Goal: Transaction & Acquisition: Purchase product/service

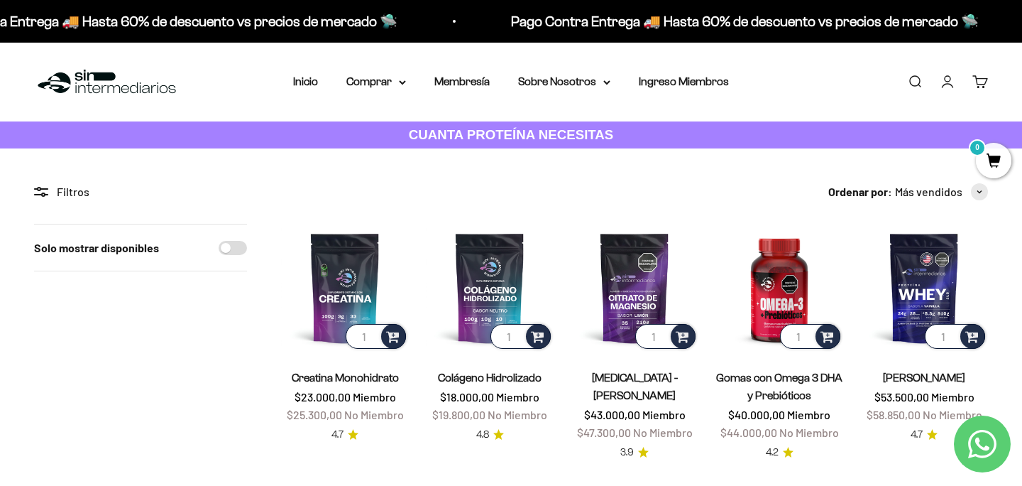
click at [951, 74] on link "Iniciar sesión" at bounding box center [948, 82] width 16 height 16
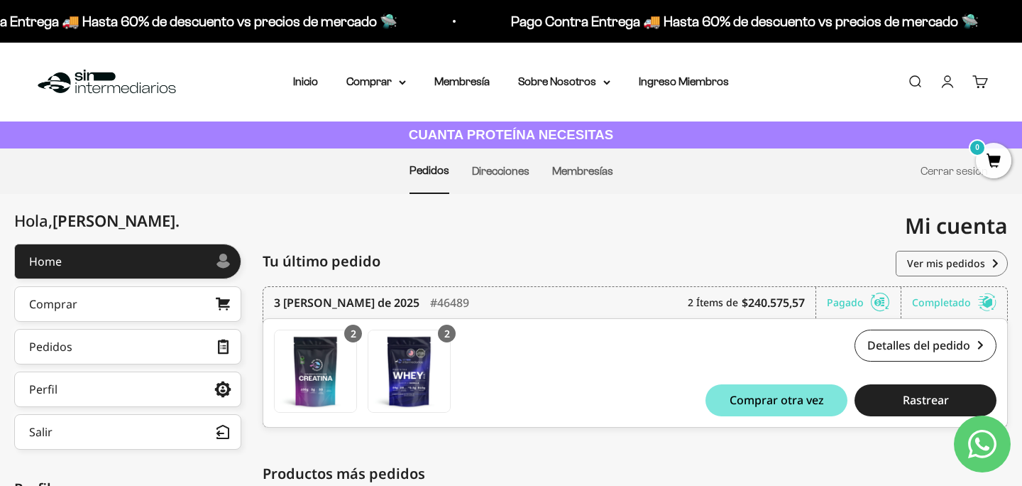
click at [650, 214] on div "Mi cuenta danielmancilla384@gmail.com" at bounding box center [759, 226] width 497 height 64
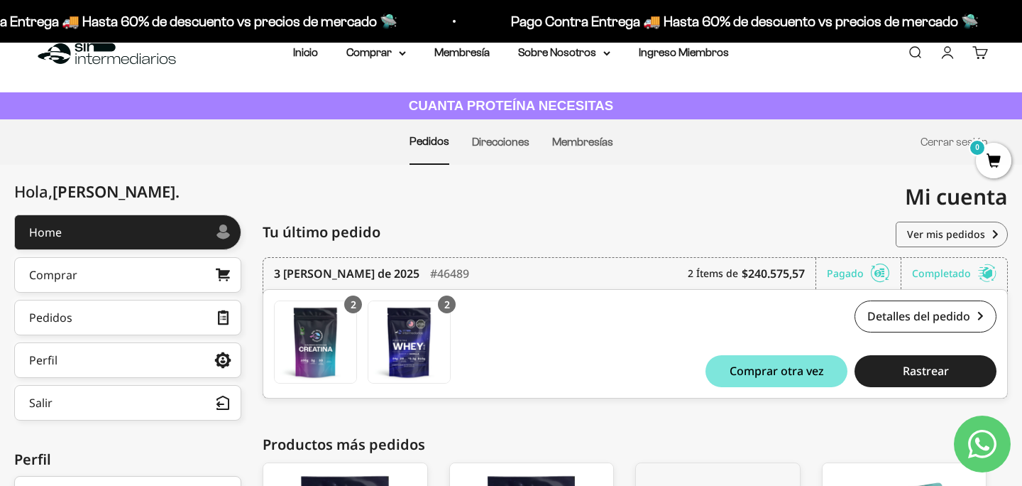
scroll to position [28, 0]
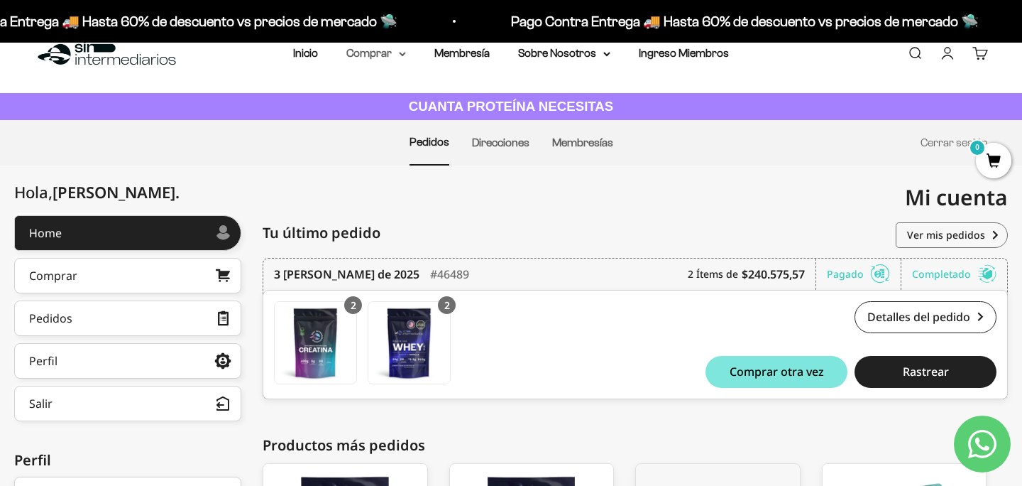
click at [373, 53] on summary "Comprar" at bounding box center [376, 53] width 60 height 18
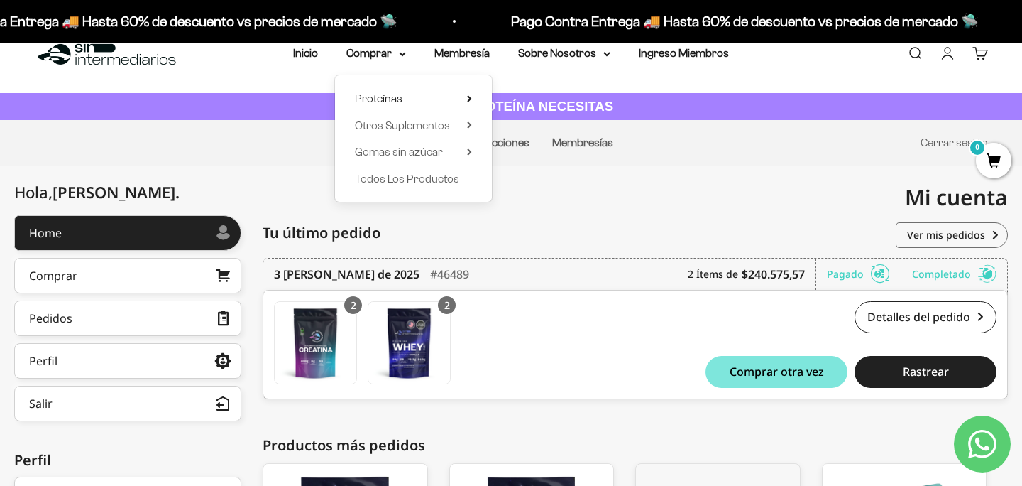
click at [394, 103] on span "Proteínas" at bounding box center [379, 98] width 48 height 12
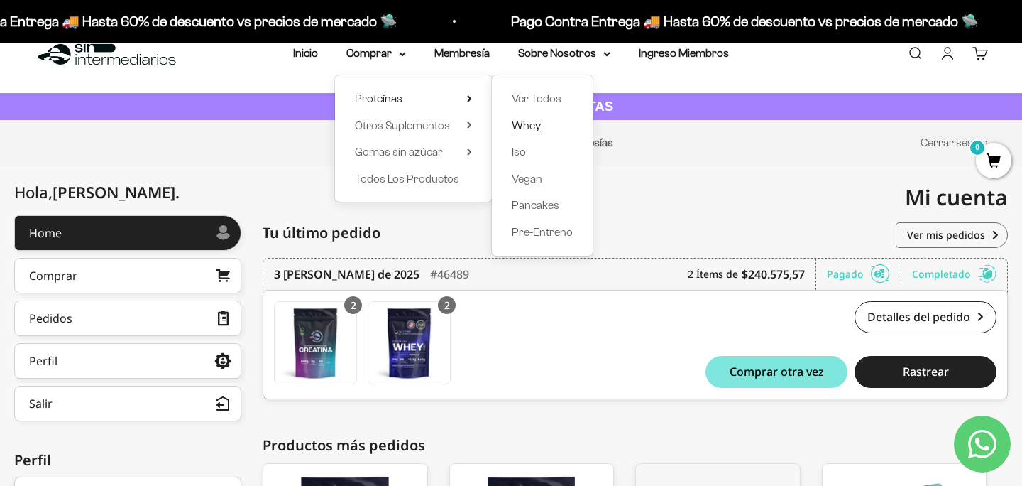
click at [534, 131] on span "Whey" at bounding box center [526, 125] width 29 height 12
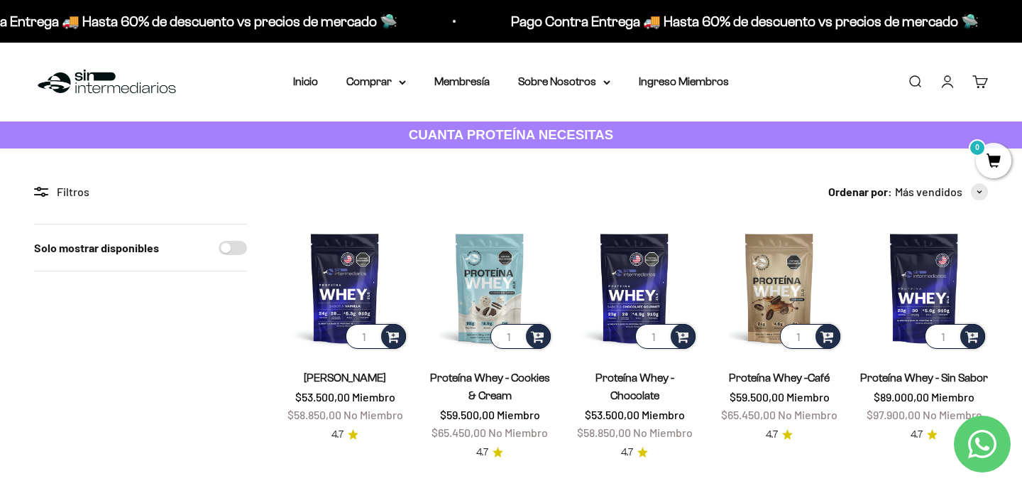
click at [193, 378] on div "Solo mostrar disponibles" at bounding box center [140, 342] width 213 height 237
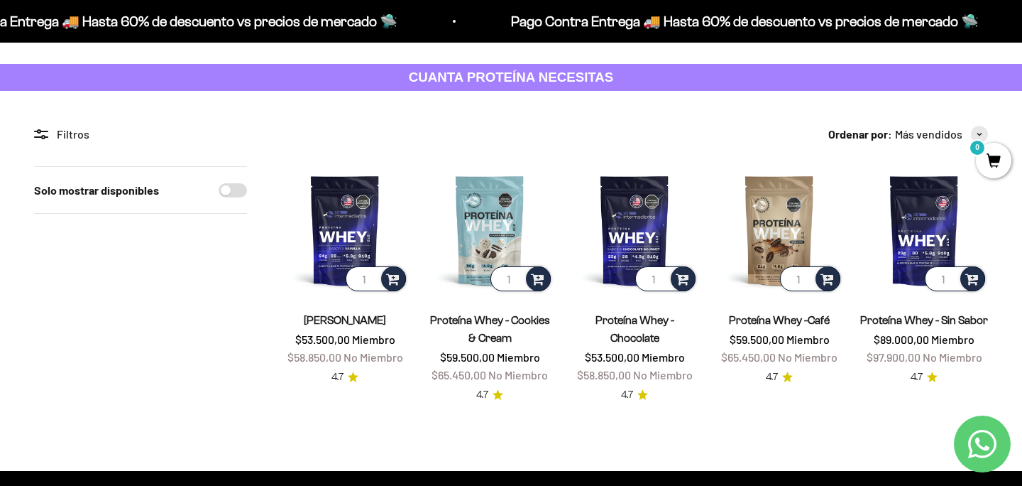
scroll to position [57, 0]
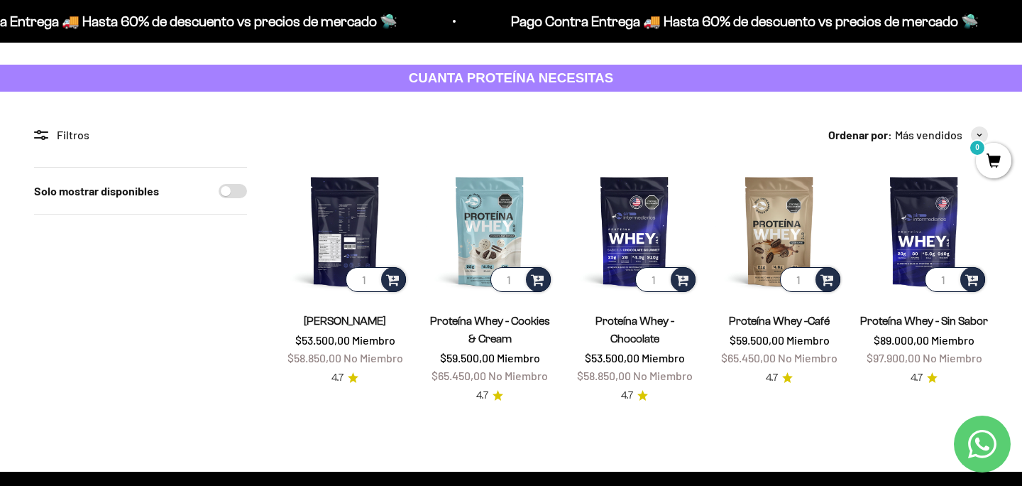
click at [361, 239] on img at bounding box center [345, 231] width 128 height 128
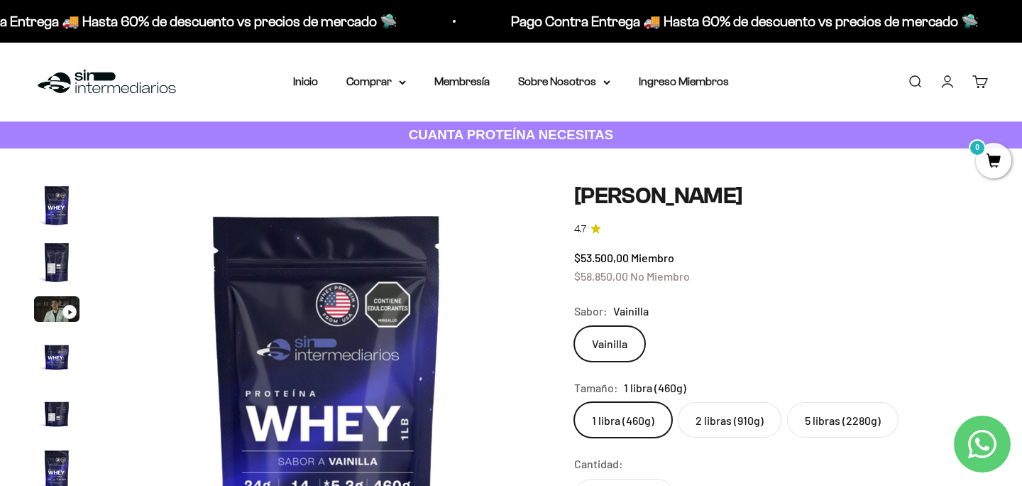
click at [718, 420] on label "2 libras (910g)" at bounding box center [730, 419] width 104 height 35
click at [574, 402] on input "2 libras (910g)" at bounding box center [574, 401] width 1 height 1
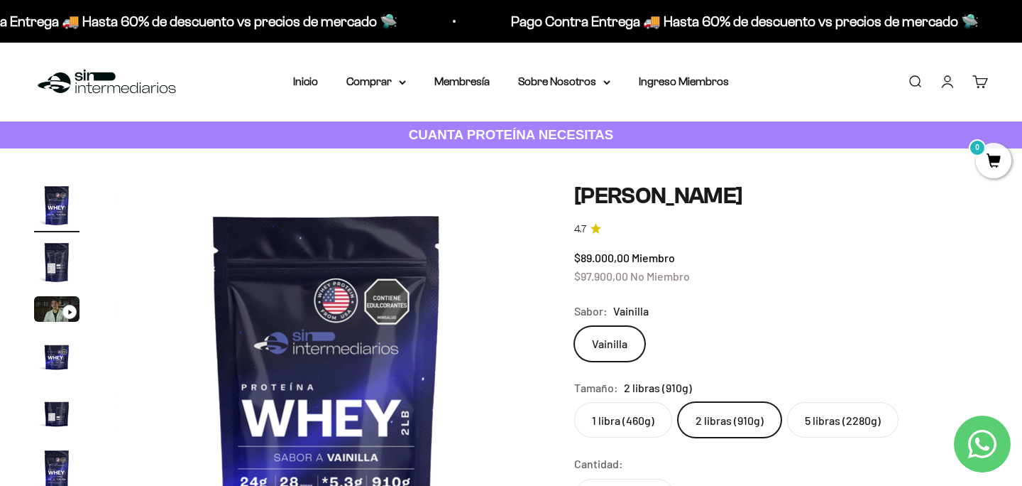
click at [806, 417] on label "5 libras (2280g)" at bounding box center [842, 419] width 111 height 35
click at [574, 402] on input "5 libras (2280g)" at bounding box center [574, 401] width 1 height 1
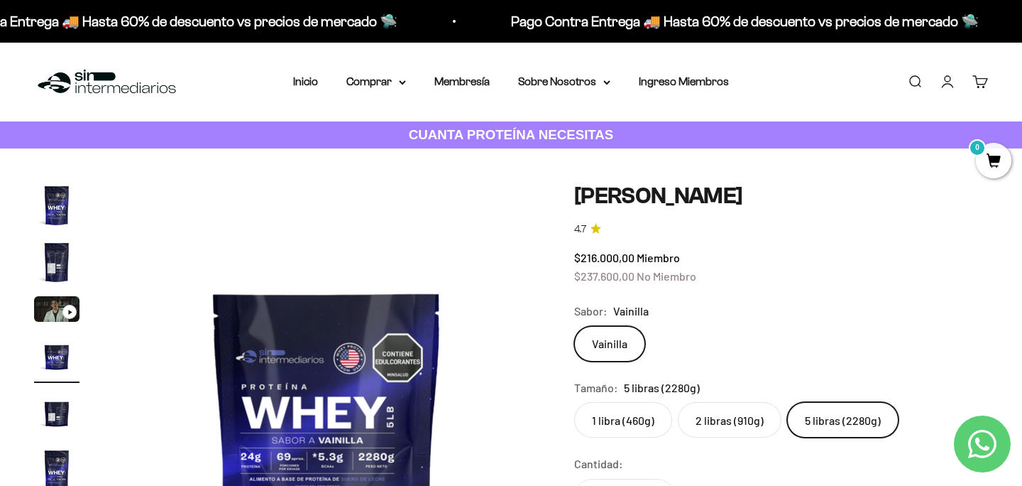
click at [725, 418] on label "2 libras (910g)" at bounding box center [730, 419] width 104 height 35
click at [574, 402] on input "2 libras (910g)" at bounding box center [574, 401] width 1 height 1
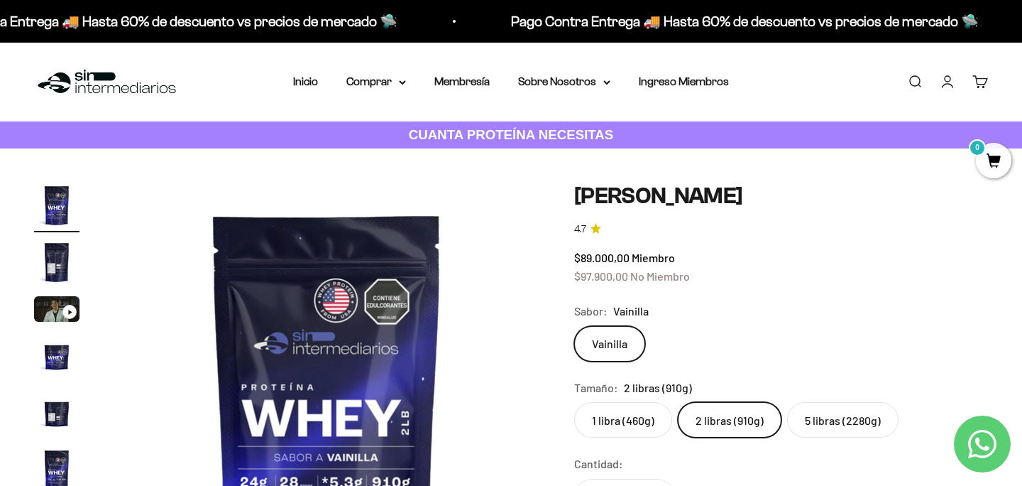
click input "5 libras (2280g)" at bounding box center [574, 401] width 1 height 1
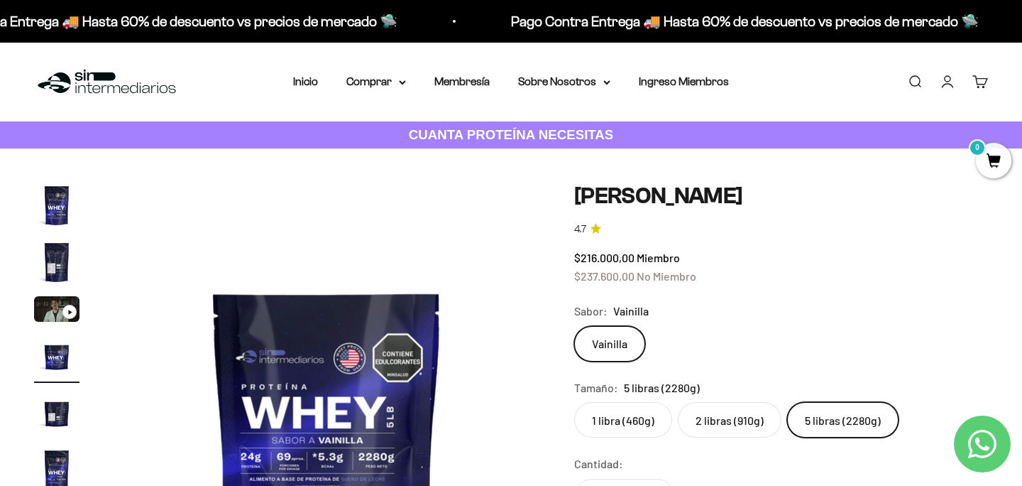
click input "2 libras (910g)" at bounding box center [574, 401] width 1 height 1
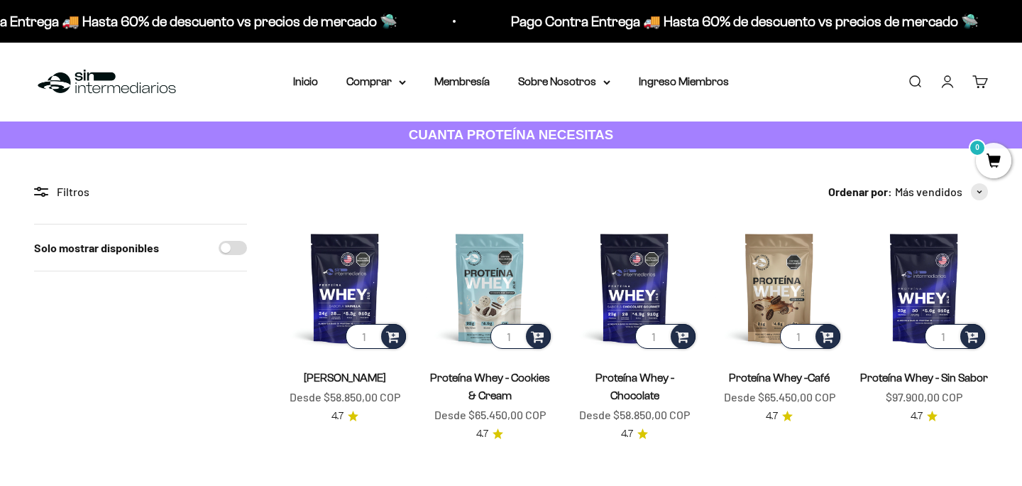
scroll to position [57, 0]
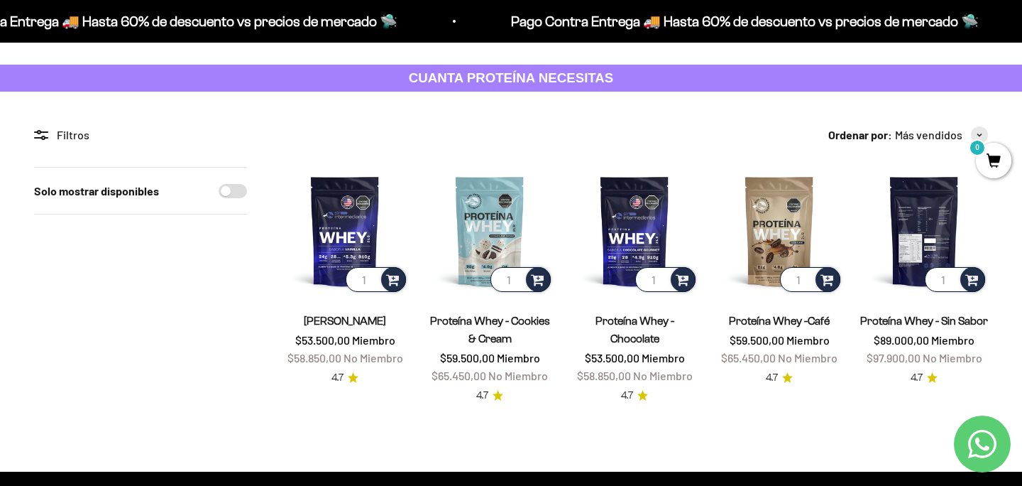
click at [918, 226] on img at bounding box center [924, 231] width 128 height 128
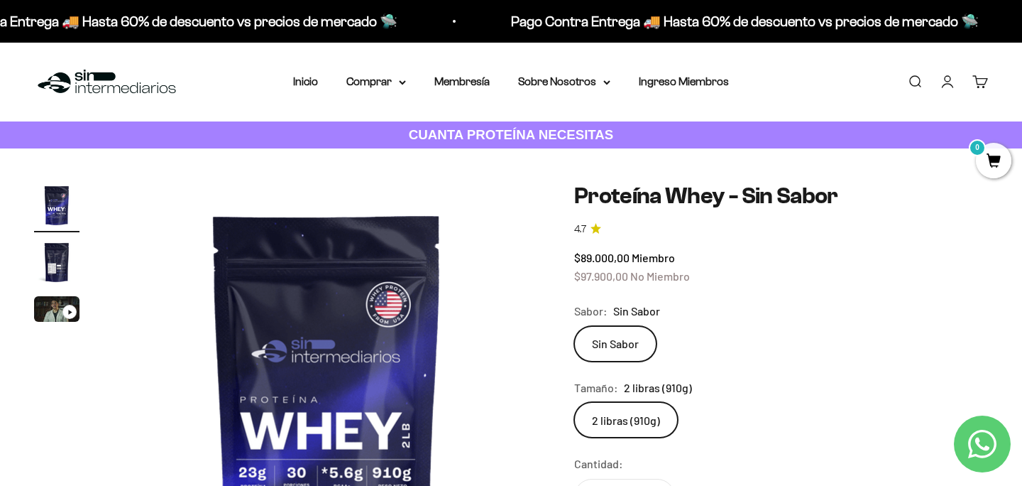
click at [183, 396] on img at bounding box center [327, 395] width 427 height 427
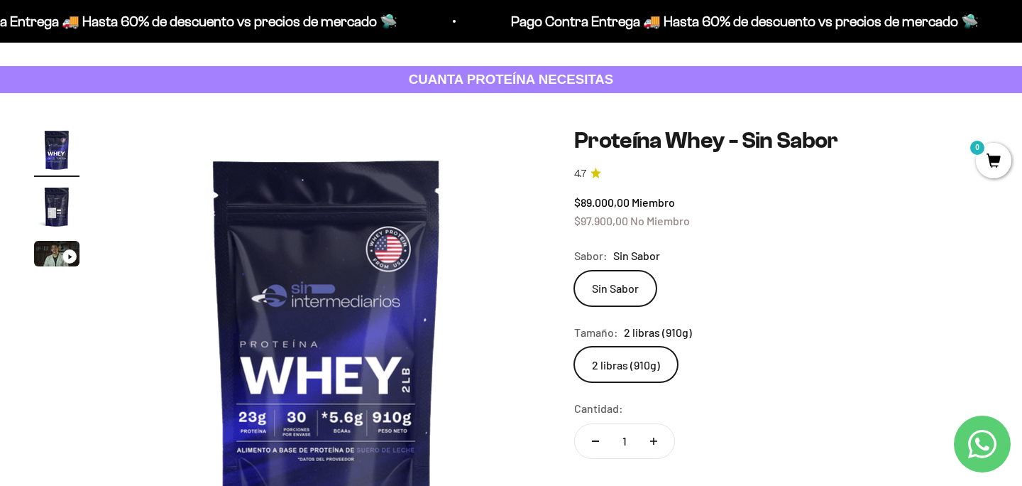
scroll to position [57, 0]
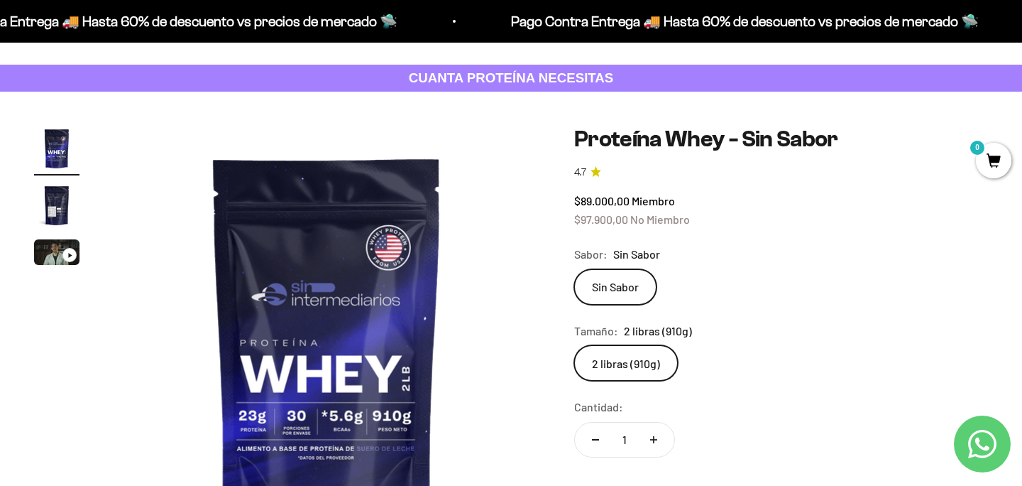
click at [63, 141] on img "Ir al artículo 1" at bounding box center [56, 148] width 45 height 45
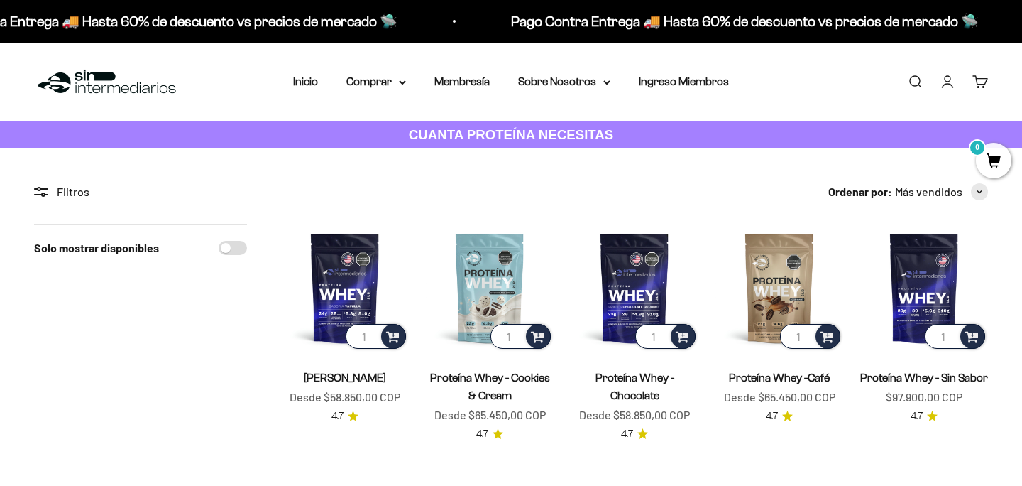
scroll to position [57, 0]
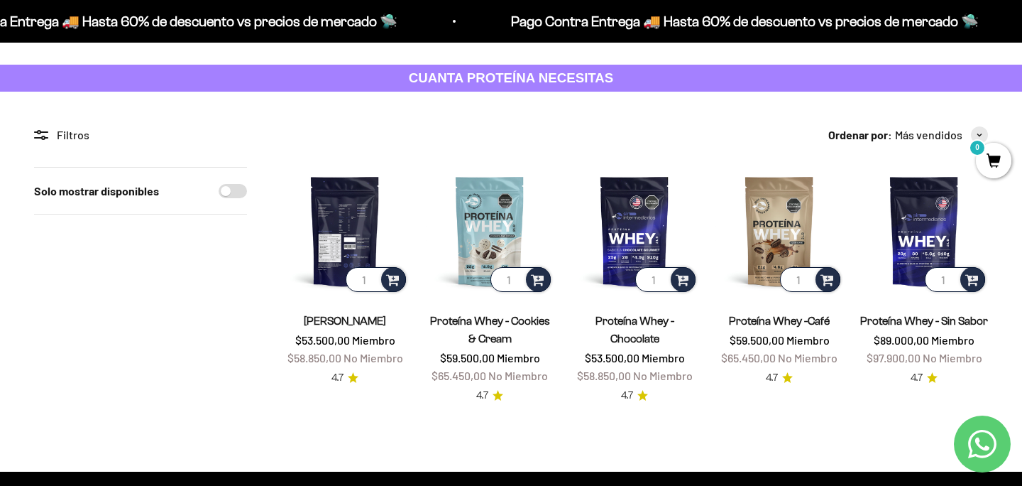
click at [351, 232] on img at bounding box center [345, 231] width 128 height 128
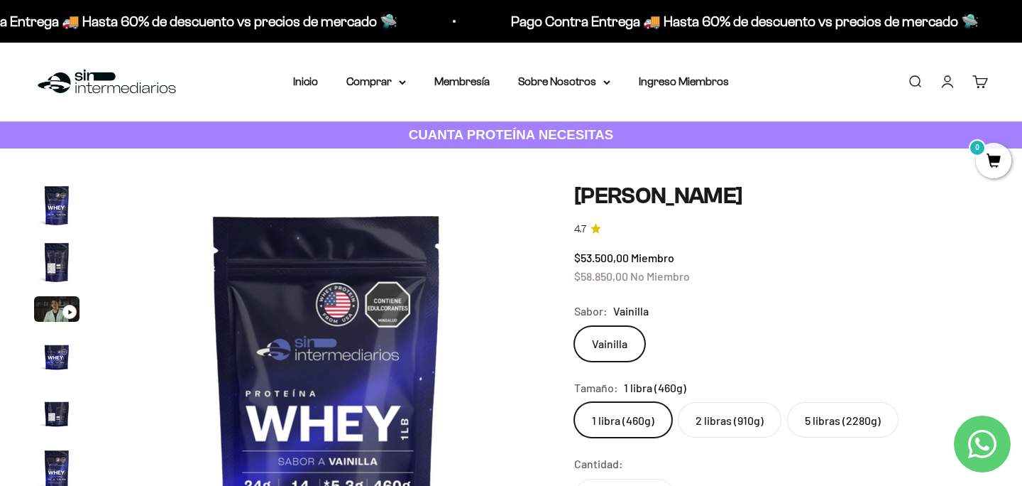
click at [721, 420] on label "2 libras (910g)" at bounding box center [730, 419] width 104 height 35
click at [574, 402] on input "2 libras (910g)" at bounding box center [574, 401] width 1 height 1
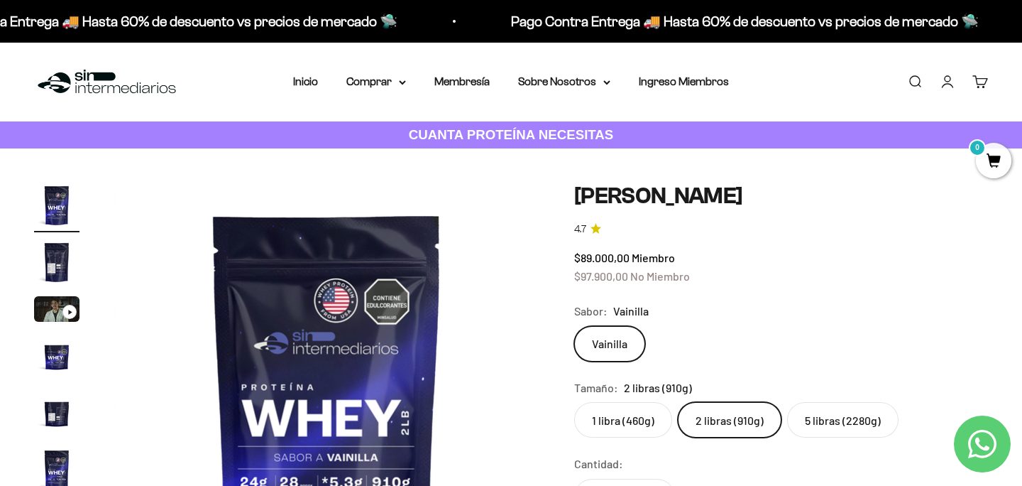
click at [744, 312] on div "Sabor: [PERSON_NAME]" at bounding box center [781, 311] width 414 height 18
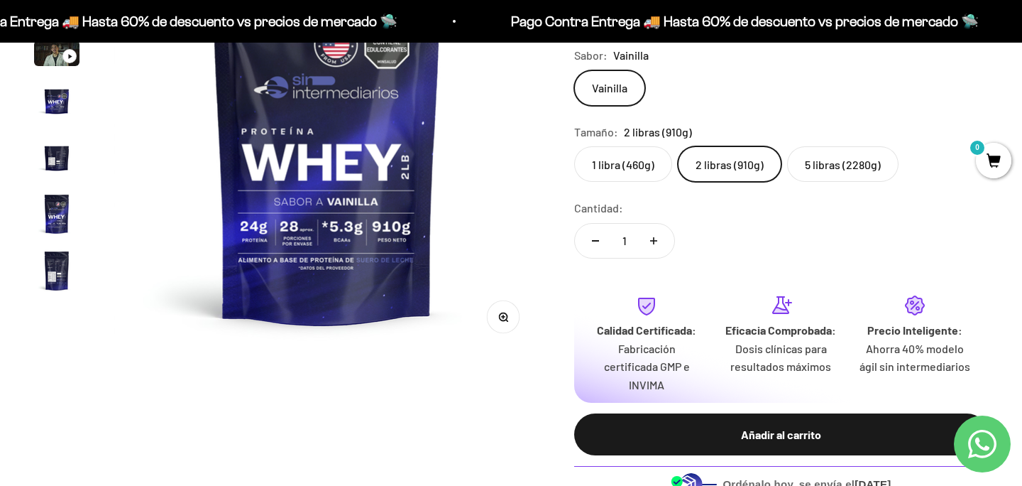
scroll to position [284, 0]
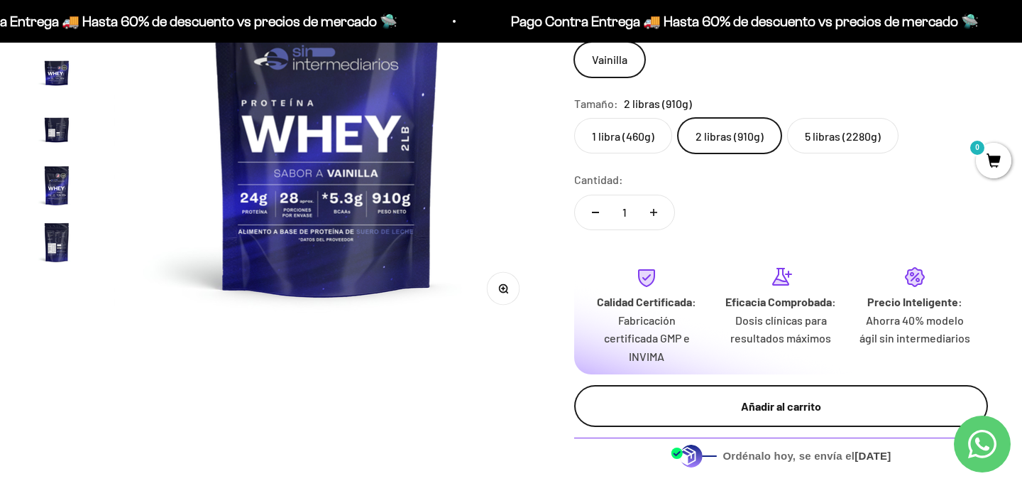
click at [750, 403] on div "Añadir al carrito" at bounding box center [781, 406] width 357 height 18
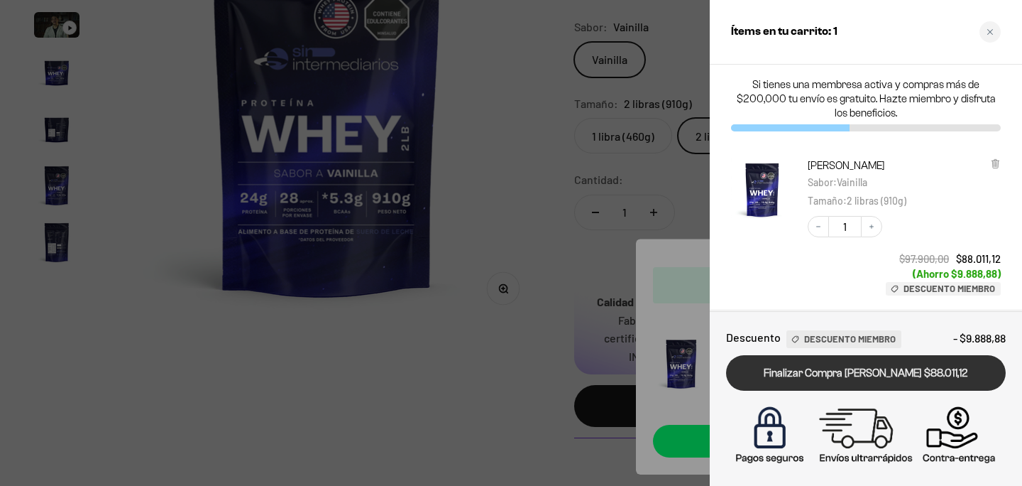
click at [799, 372] on link "Finalizar Compra Segura $88.011,12" at bounding box center [866, 373] width 280 height 36
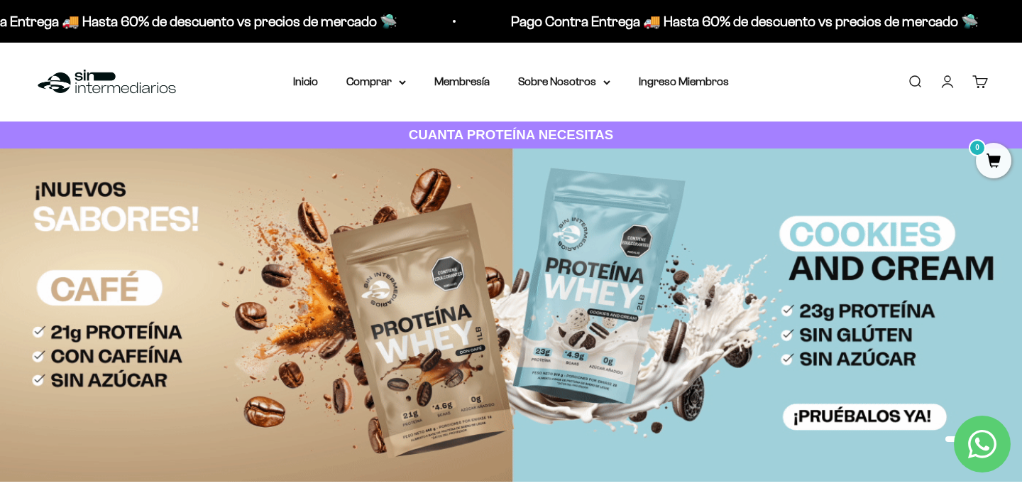
click at [948, 83] on link "Cuenta" at bounding box center [948, 82] width 16 height 16
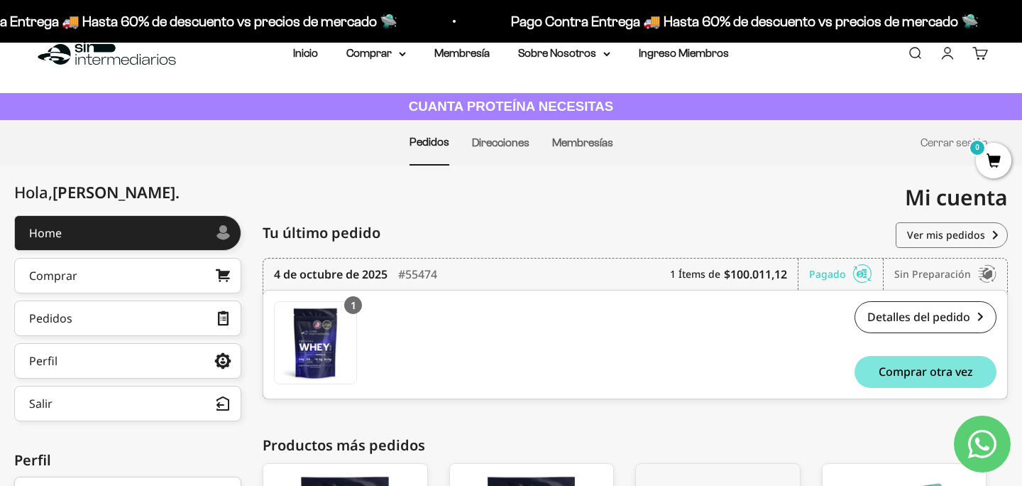
scroll to position [57, 0]
